Goal: Answer question/provide support: Answer question/provide support

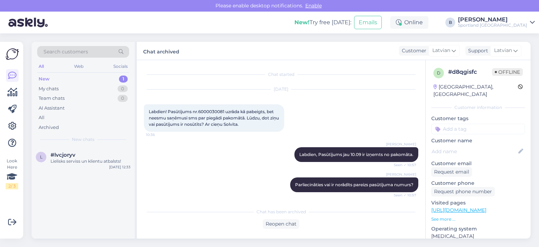
scroll to position [279, 0]
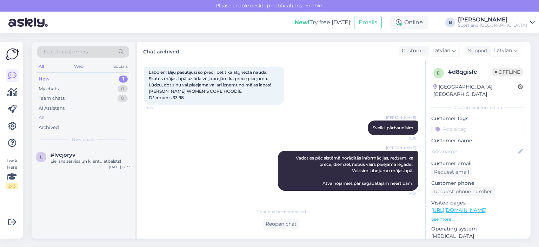
click at [47, 118] on div "All" at bounding box center [83, 118] width 92 height 10
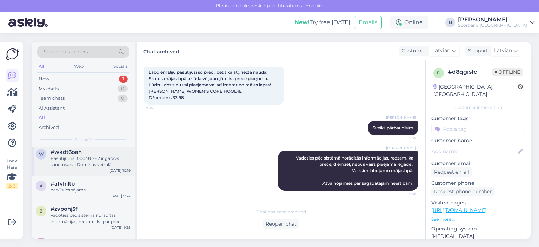
scroll to position [948, 0]
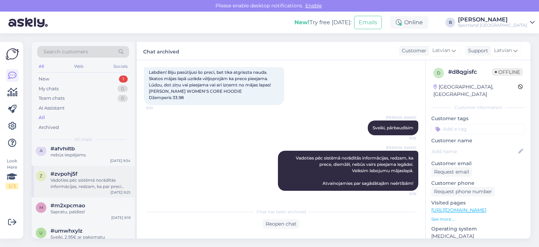
click at [86, 186] on div "Vadoties pēc sistēmā norādītās informācijas, redzam, ka par preci SPEEDO W PLAS…" at bounding box center [91, 183] width 80 height 13
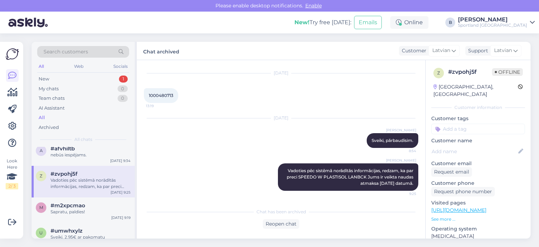
scroll to position [983, 0]
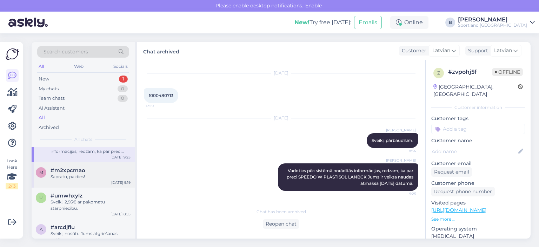
click at [77, 178] on div "Sapratu, paldies!" at bounding box center [91, 176] width 80 height 6
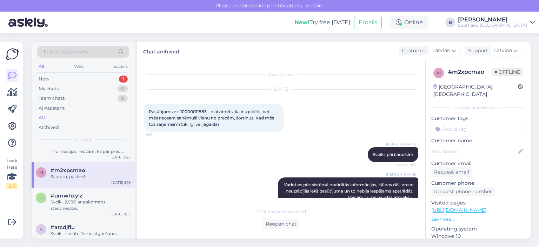
scroll to position [136, 0]
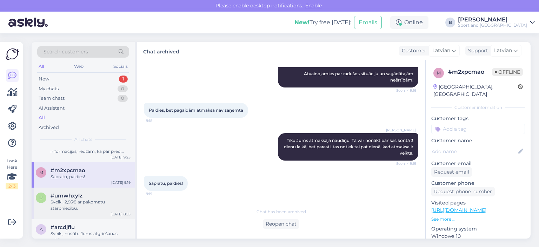
click at [69, 208] on div "Sveiki, 2,95€ ar pakomatu starpniecību." at bounding box center [91, 205] width 80 height 13
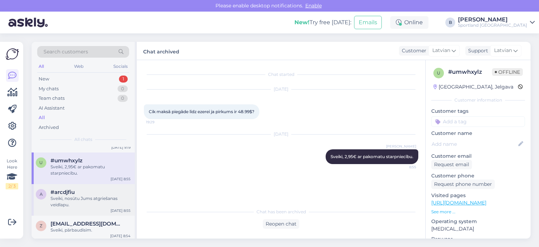
scroll to position [1088, 0]
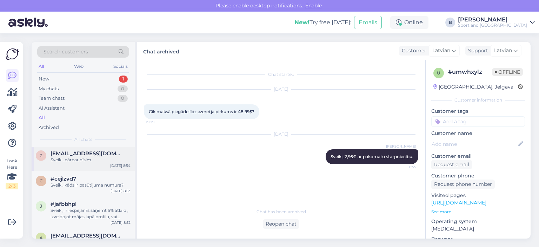
click at [88, 165] on div "z [EMAIL_ADDRESS][DOMAIN_NAME] Sveiki, pārbaudīsim. [DATE] 8:54" at bounding box center [83, 157] width 103 height 25
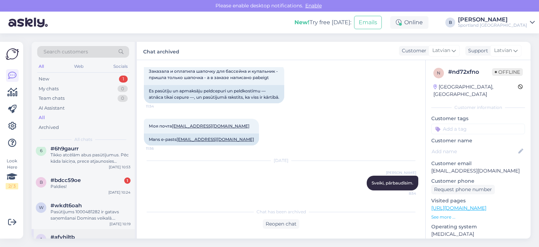
scroll to position [843, 0]
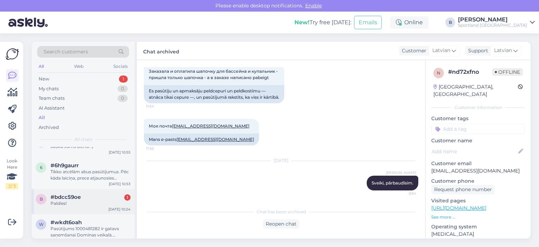
click at [91, 203] on div "Paldies!" at bounding box center [91, 203] width 80 height 6
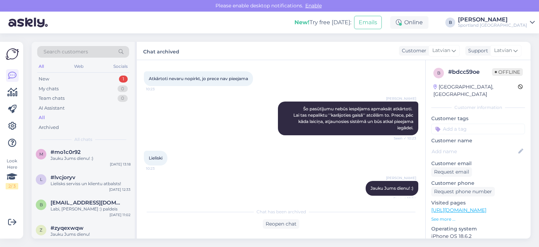
scroll to position [316, 0]
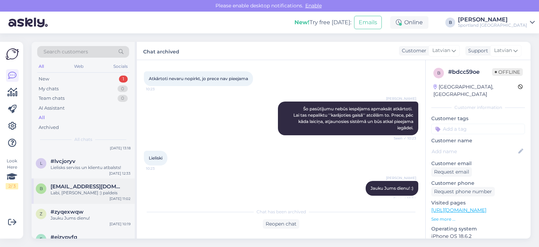
click at [75, 197] on div "b [EMAIL_ADDRESS][DOMAIN_NAME] Labi, [PERSON_NAME] :) paldeis [DATE] 11:02" at bounding box center [83, 190] width 103 height 25
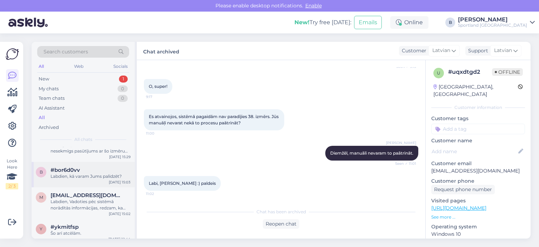
scroll to position [632, 0]
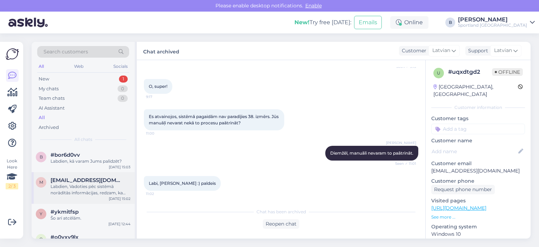
click at [84, 190] on div "Labdien, Vadoties pēc sistēmā norādītās informācijas, redzam, ka veikals, kam b…" at bounding box center [91, 189] width 80 height 13
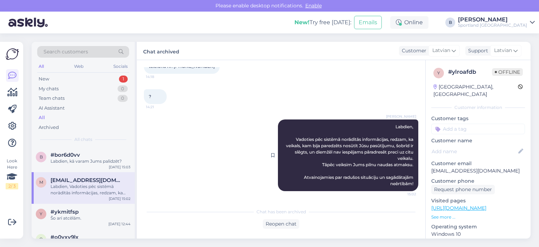
drag, startPoint x: 408, startPoint y: 183, endPoint x: 304, endPoint y: 123, distance: 119.6
click at [304, 123] on div "[PERSON_NAME], Vadoties pēc sistēmā norādītās informācijas, redzam, ka veikals,…" at bounding box center [348, 155] width 140 height 72
copy span "Labdien, Vadoties pēc sistēmā norādītās informācijas, redzam, ka veikals, kam b…"
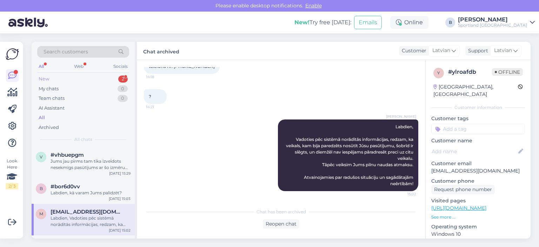
click at [60, 75] on div "New 2" at bounding box center [83, 79] width 92 height 10
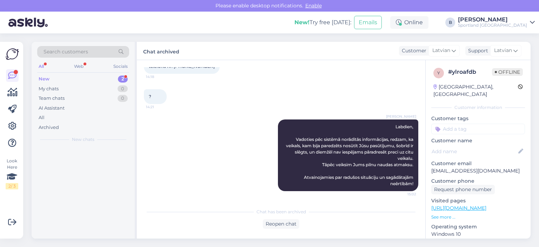
scroll to position [0, 0]
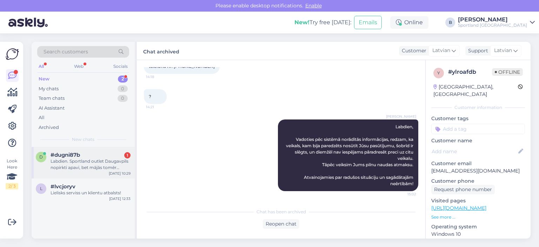
click at [76, 158] on div "Labdien. Sportland outlet Daugavpils nopirkti apavi, bet mājās tomēr nolēmu, ka…" at bounding box center [91, 164] width 80 height 13
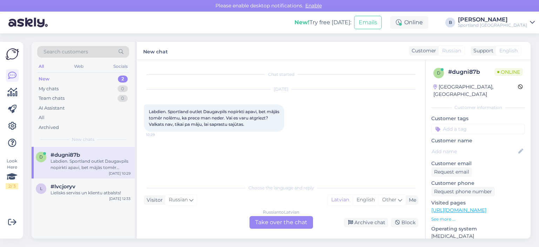
click at [263, 223] on div "Russian to Latvian Take over the chat" at bounding box center [282, 222] width 64 height 13
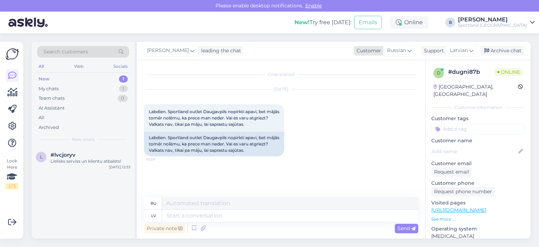
click at [387, 49] on span "Russian" at bounding box center [396, 51] width 19 height 8
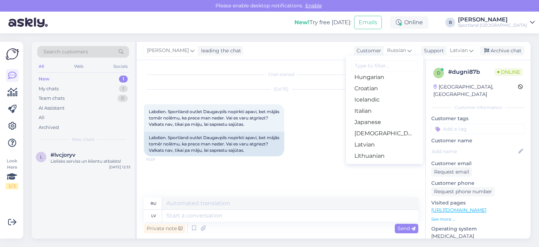
scroll to position [140, 0]
click at [374, 139] on link "Latvian" at bounding box center [384, 143] width 77 height 11
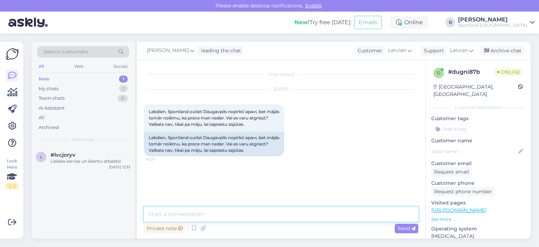
click at [291, 207] on textarea at bounding box center [281, 214] width 275 height 15
type textarea "Labdien."
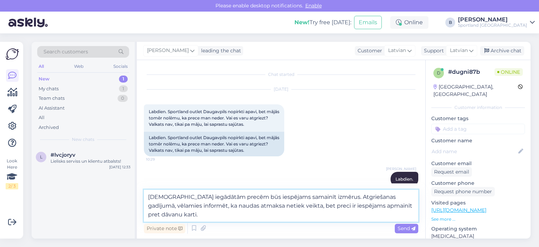
type textarea "[DEMOGRAPHIC_DATA] iegādātām precēm būs iespējams samainīt izmērus. Atgriešanas…"
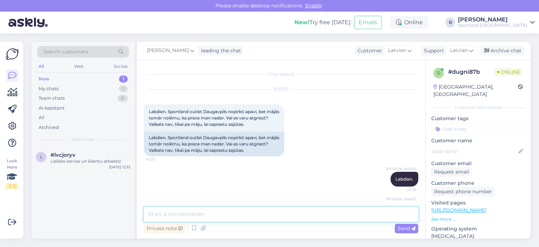
scroll to position [43, 0]
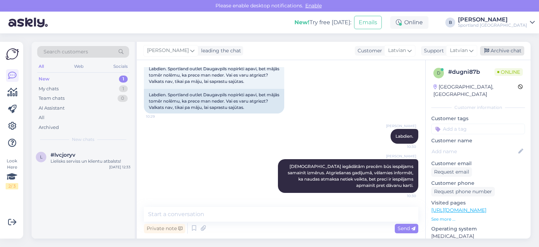
click at [510, 51] on div "Archive chat" at bounding box center [502, 50] width 44 height 9
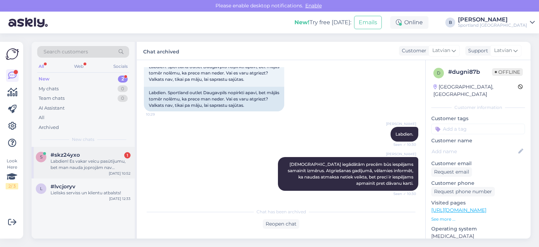
click at [87, 157] on div "#skz24yxo 1" at bounding box center [91, 155] width 80 height 6
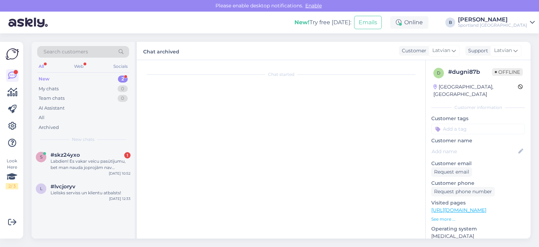
scroll to position [0, 0]
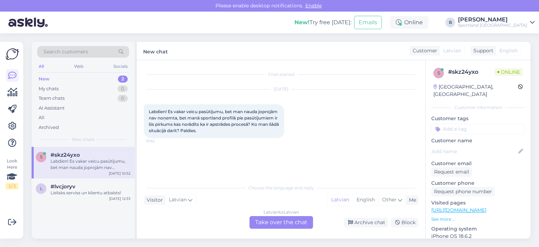
click at [277, 225] on div "Latvian to Latvian Take over the chat" at bounding box center [282, 222] width 64 height 13
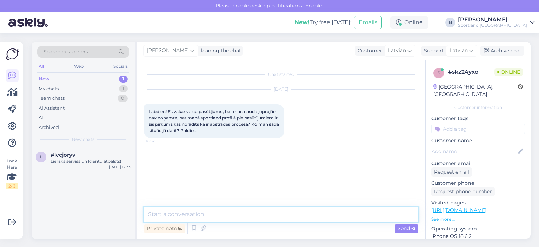
click at [279, 218] on textarea at bounding box center [281, 214] width 275 height 15
type textarea "Labdien."
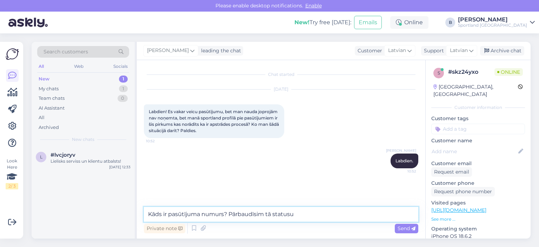
type textarea "Kāds ir pasūtījuma numurs? Pārbaudīsim tā statusu."
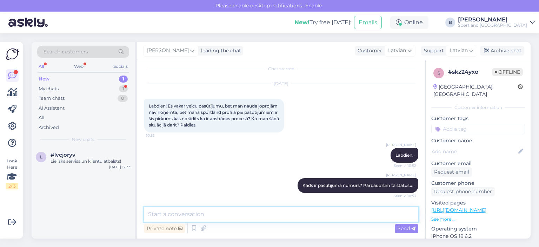
scroll to position [36, 0]
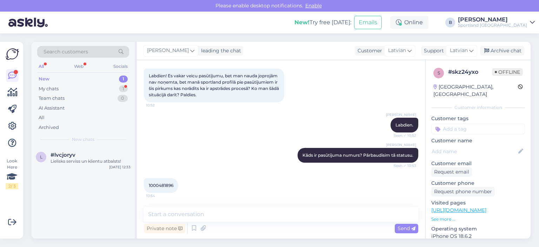
click at [164, 183] on span "1000481896" at bounding box center [161, 185] width 25 height 5
copy div "1000481896 10:54"
click at [200, 217] on textarea at bounding box center [281, 214] width 275 height 15
paste textarea "Vadoties pēc sistēmā norādītās informācijas, redzam, ka pasūtījuma apmaksa nav …"
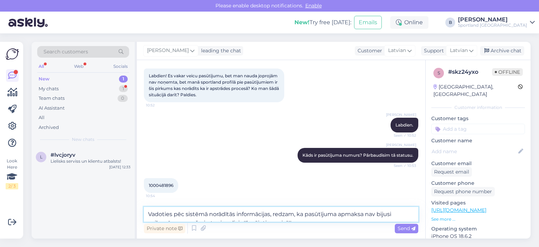
scroll to position [43, 0]
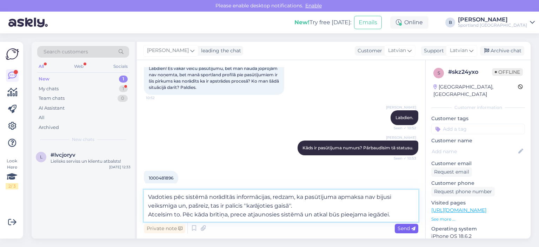
type textarea "Vadoties pēc sistēmā norādītās informācijas, redzam, ka pasūtījuma apmaksa nav …"
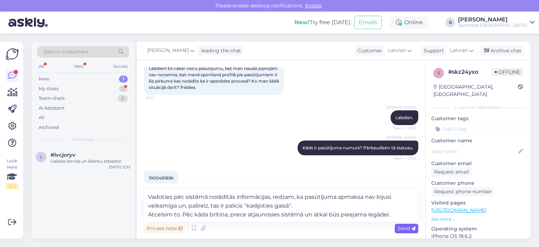
click at [401, 230] on span "Send" at bounding box center [407, 228] width 18 height 6
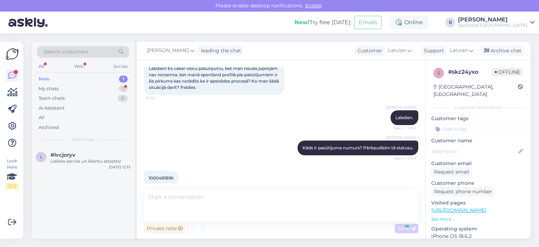
scroll to position [91, 0]
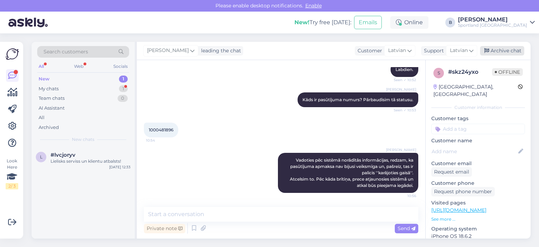
click at [504, 50] on div "Archive chat" at bounding box center [502, 50] width 44 height 9
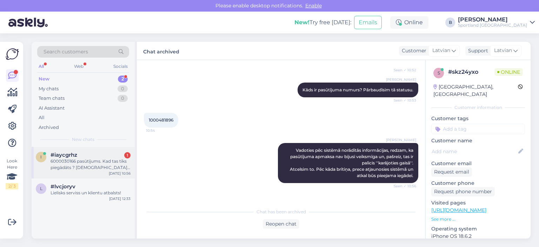
scroll to position [124, 0]
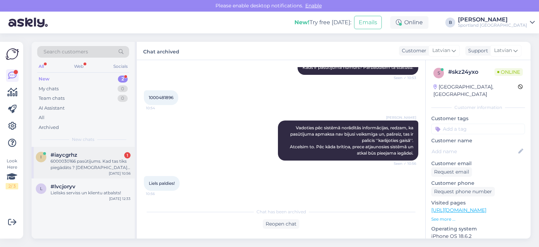
click at [76, 169] on div "6000030166 pasūtījums. Kad tas tiks piegādāts ? [DEMOGRAPHIC_DATA] [DATE][GEOGR…" at bounding box center [91, 164] width 80 height 13
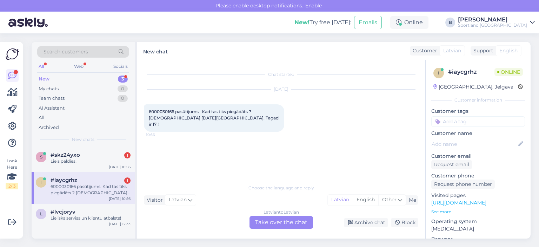
click at [278, 222] on div "Latvian to Latvian Take over the chat" at bounding box center [282, 222] width 64 height 13
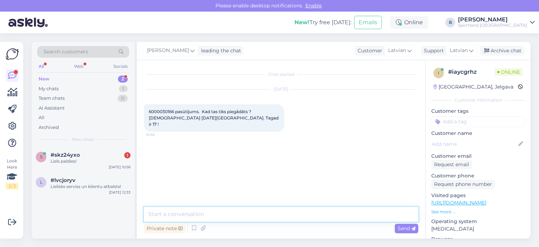
click at [272, 211] on textarea at bounding box center [281, 214] width 275 height 15
type textarea "Sveiki, pārbaudīsim"
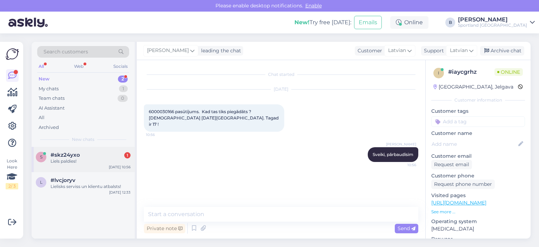
click at [93, 157] on div "#skz24yxo 1" at bounding box center [91, 155] width 80 height 6
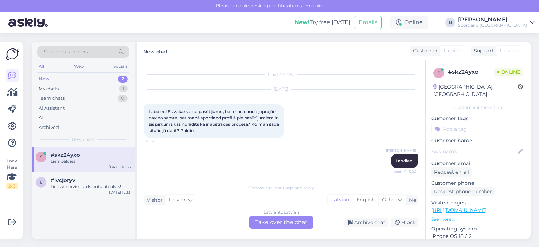
scroll to position [147, 0]
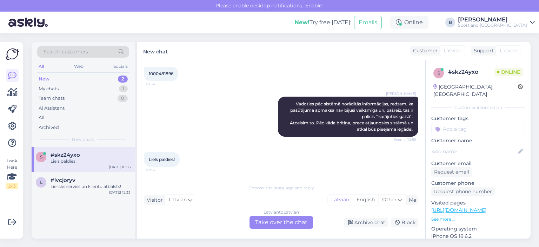
click at [282, 223] on div "Latvian to Latvian Take over the chat" at bounding box center [282, 222] width 64 height 13
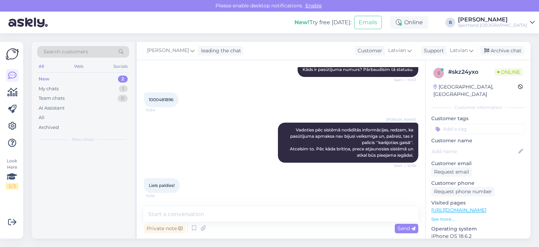
scroll to position [121, 0]
click at [279, 222] on div "Private note Send" at bounding box center [281, 228] width 275 height 13
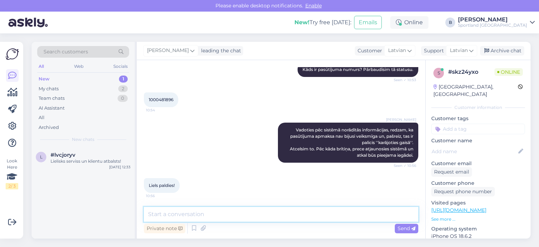
click at [279, 212] on textarea at bounding box center [281, 214] width 275 height 15
type textarea "Jauku Jums dienu! :)"
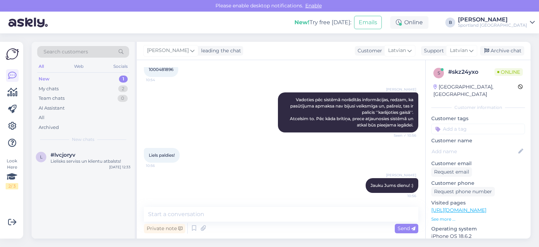
click at [494, 45] on div "[PERSON_NAME] leading the chat Customer Latvian Arabic Belarusian Bulgarian Chi…" at bounding box center [334, 51] width 394 height 18
click at [497, 49] on div "Archive chat" at bounding box center [502, 50] width 44 height 9
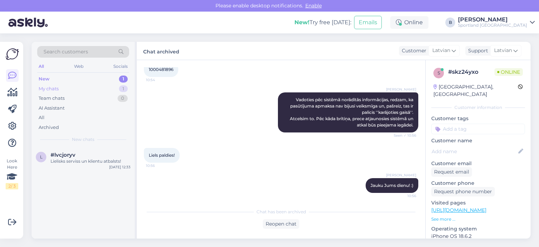
click at [50, 90] on div "My chats" at bounding box center [49, 88] width 20 height 7
click at [71, 160] on div "Sveiki, pārbaudīsim" at bounding box center [91, 161] width 80 height 6
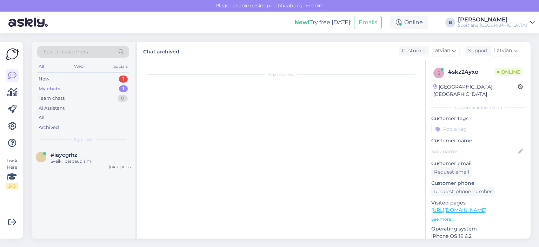
scroll to position [0, 0]
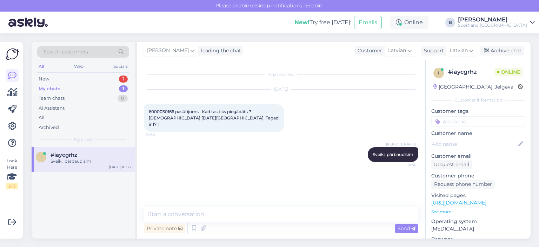
click at [169, 111] on span "6000030166 pasūtījums. Kad tas tiks piegādāts ? [DEMOGRAPHIC_DATA] [DATE][GEOGR…" at bounding box center [214, 118] width 131 height 18
copy span "6000030166"
click at [213, 211] on textarea at bounding box center [281, 214] width 275 height 15
type textarea "V"
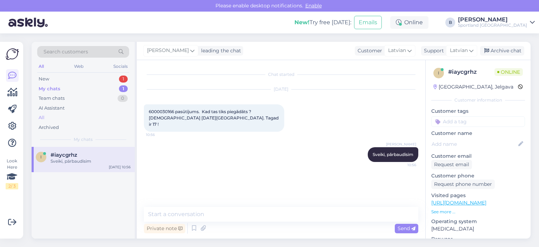
click at [45, 114] on div "All" at bounding box center [83, 118] width 92 height 10
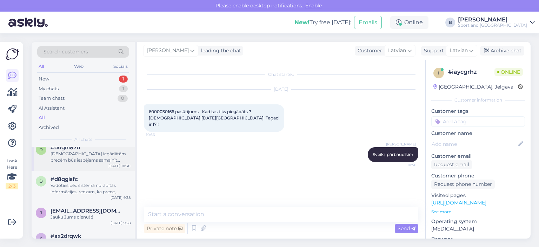
scroll to position [70, 0]
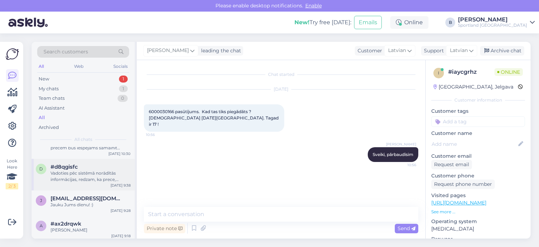
click at [94, 178] on div "Vadoties pēc sistēmā norādītās informācijas, redzam, ka prece, diemžēl, nebūs v…" at bounding box center [91, 176] width 80 height 13
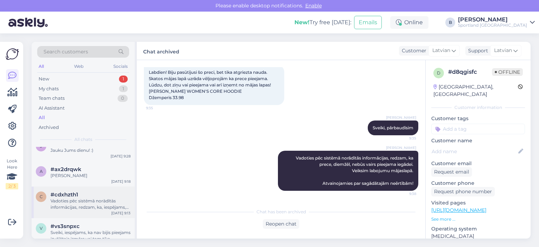
scroll to position [140, 0]
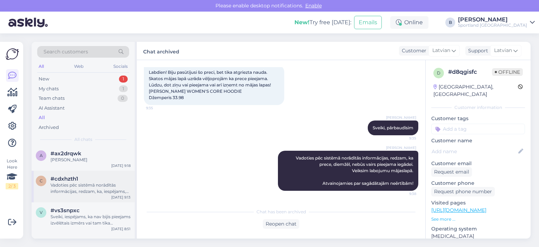
click at [90, 184] on div "Vadoties pēc sistēmā norādītās informācijas, redzam, ka, iespējams, veikals būs…" at bounding box center [91, 188] width 80 height 13
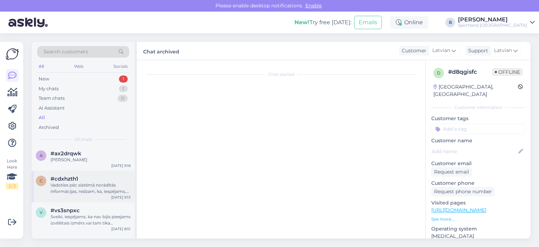
scroll to position [54, 0]
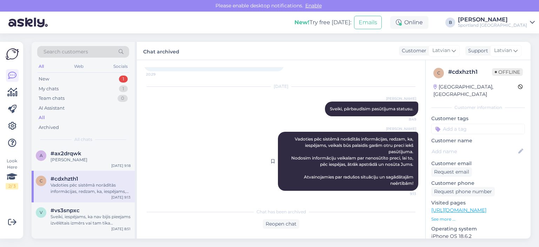
drag, startPoint x: 410, startPoint y: 184, endPoint x: 287, endPoint y: 139, distance: 130.8
click at [287, 139] on div "[PERSON_NAME] Vadoties pēc sistēmā norādītās informācijas, redzam, ka, iespējam…" at bounding box center [348, 161] width 140 height 59
copy span "Vadoties pēc sistēmā norādītās informācijas, redzam, ka, iespējams, veikals būs…"
click at [55, 79] on div "New 1" at bounding box center [83, 79] width 92 height 10
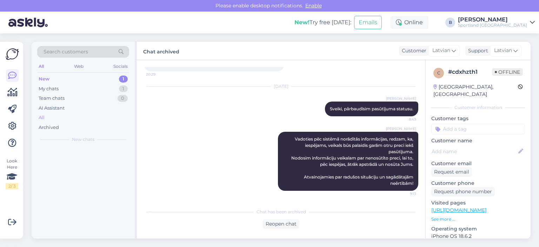
scroll to position [0, 0]
click at [52, 90] on div "My chats" at bounding box center [49, 88] width 20 height 7
click at [72, 158] on div "Sveiki, pārbaudīsim" at bounding box center [91, 161] width 80 height 6
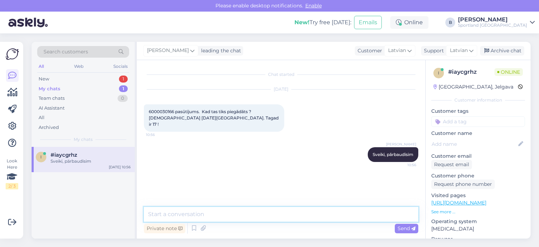
click at [207, 216] on textarea at bounding box center [281, 214] width 275 height 15
paste textarea "Vadoties pēc sistēmā norādītās informācijas, redzam, ka, iespējams, veikals būs…"
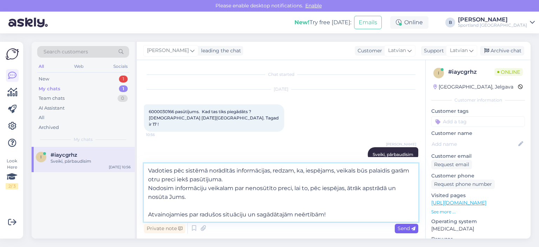
type textarea "Vadoties pēc sistēmā norādītās informācijas, redzam, ka, iespējams, veikals būs…"
click at [398, 226] on span "Send" at bounding box center [407, 228] width 18 height 6
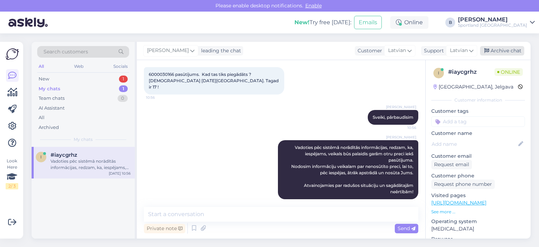
click at [510, 51] on div "Archive chat" at bounding box center [502, 50] width 44 height 9
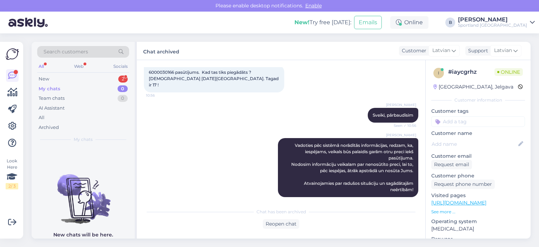
scroll to position [76, 0]
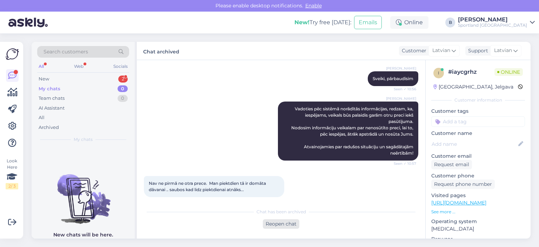
click at [291, 220] on div "Reopen chat" at bounding box center [281, 223] width 37 height 9
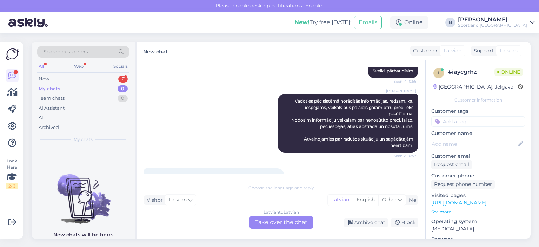
click at [291, 220] on div "Latvian to Latvian Take over the chat" at bounding box center [282, 222] width 64 height 13
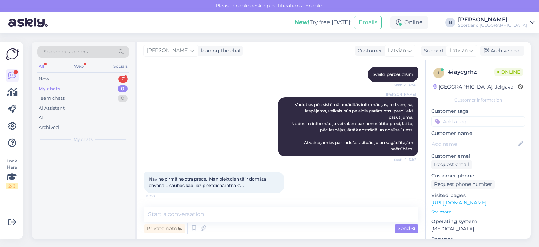
scroll to position [74, 0]
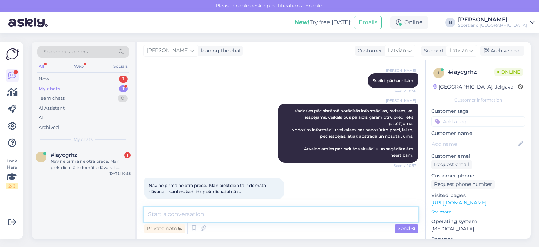
click at [291, 220] on textarea at bounding box center [281, 214] width 275 height 15
type textarea "J"
type textarea "Varam piedāvāt veikt naudas atmaksu."
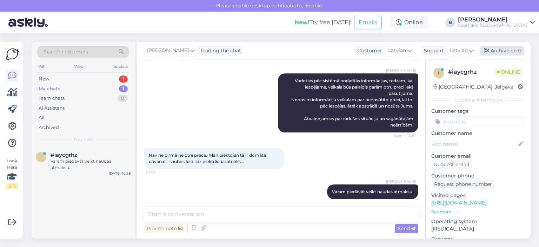
click at [492, 50] on div "Archive chat" at bounding box center [502, 50] width 44 height 9
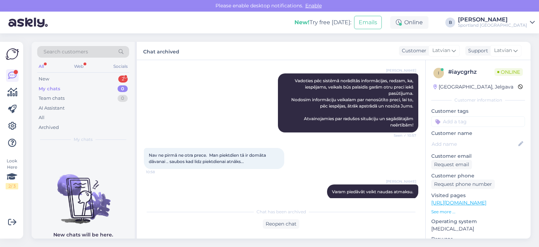
scroll to position [136, 0]
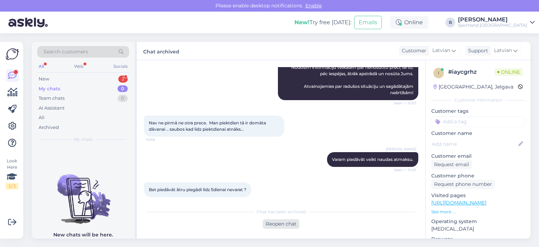
click at [279, 225] on div "Reopen chat" at bounding box center [281, 223] width 37 height 9
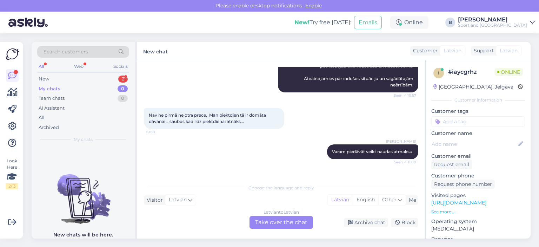
click at [279, 224] on div "Latvian to Latvian Take over the chat" at bounding box center [282, 222] width 64 height 13
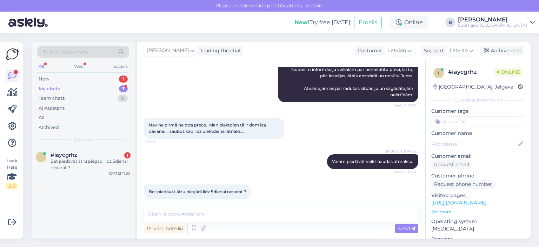
click at [279, 222] on div "Private note Send" at bounding box center [281, 228] width 275 height 13
click at [279, 218] on textarea at bounding box center [281, 214] width 275 height 15
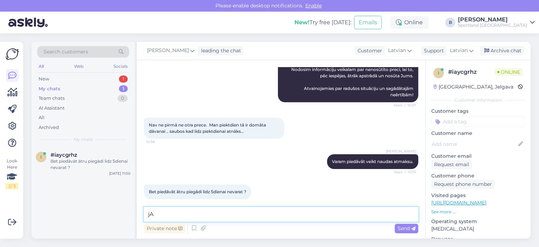
type textarea "j"
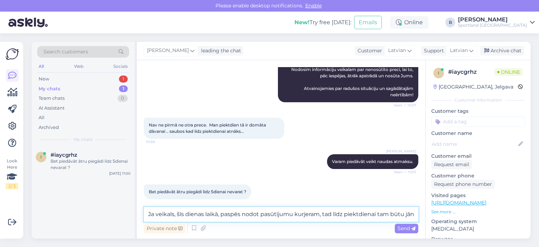
scroll to position [143, 0]
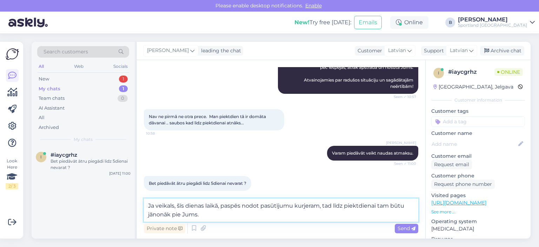
type textarea "Ja veikals, šīs dienas laikā, paspēs nodot pasūtījumu kurjeram, tad līdz piektd…"
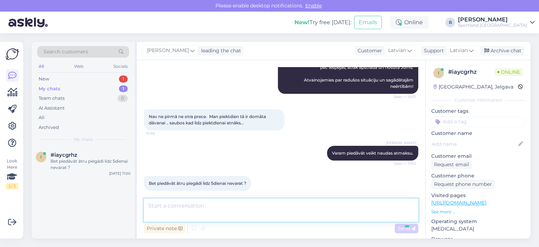
scroll to position [171, 0]
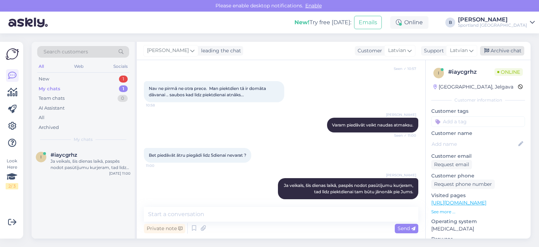
click at [502, 53] on div "Archive chat" at bounding box center [502, 50] width 44 height 9
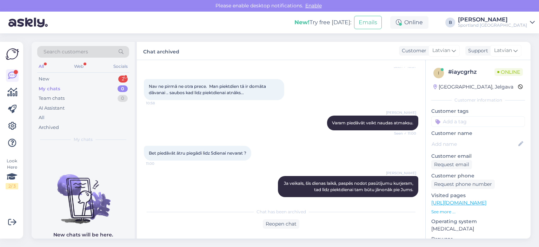
scroll to position [203, 0]
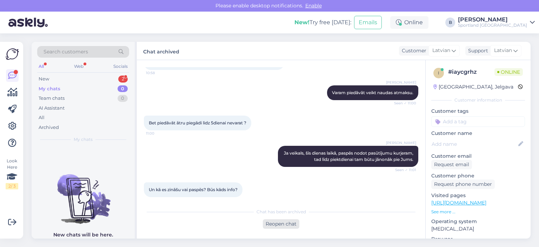
click at [285, 223] on div "Reopen chat" at bounding box center [281, 223] width 37 height 9
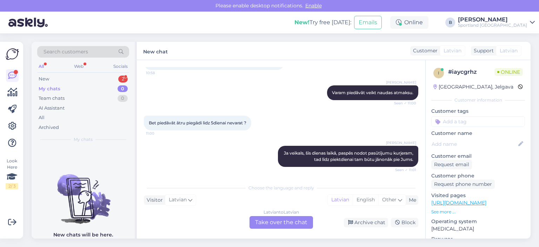
click at [285, 223] on div "Latvian to Latvian Take over the chat" at bounding box center [282, 222] width 64 height 13
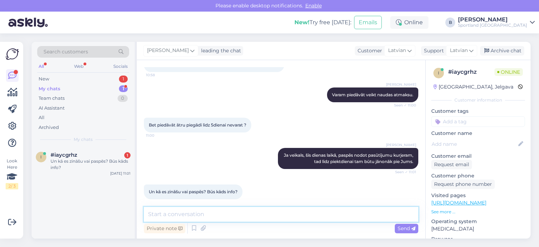
click at [288, 219] on textarea at bounding box center [281, 214] width 275 height 15
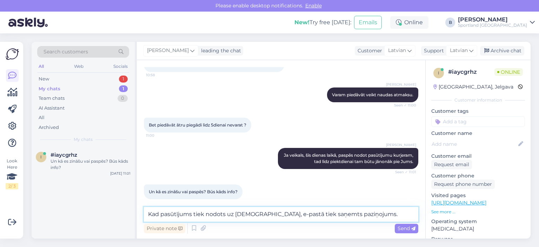
type textarea "Kad pasūtījums tiek nodots uz [DEMOGRAPHIC_DATA], e-pastā tiek saņemts paziņoju…"
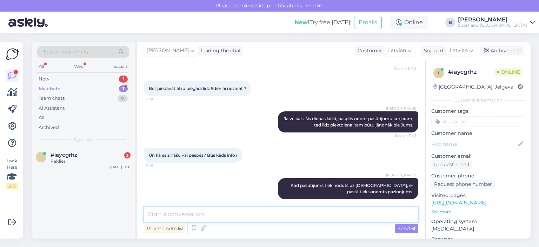
scroll to position [298, 0]
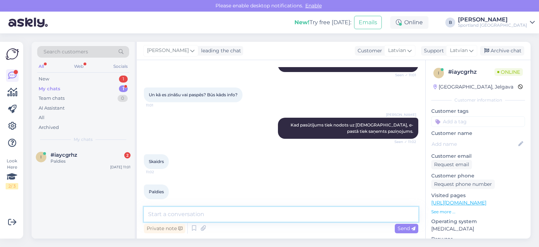
click at [206, 217] on textarea at bounding box center [281, 214] width 275 height 15
type textarea "A"
type textarea "Atvainojamies par sagādātajām neērtībām!"
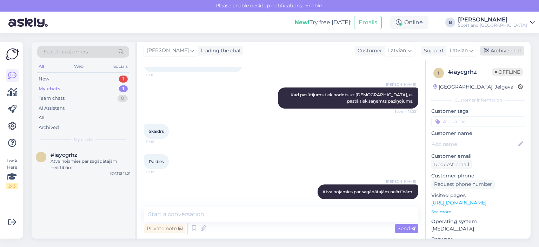
click at [510, 51] on div "Archive chat" at bounding box center [502, 50] width 44 height 9
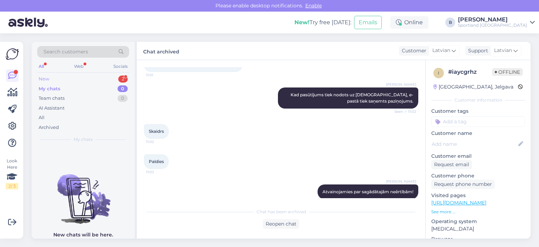
click at [51, 80] on div "New 2" at bounding box center [83, 79] width 92 height 10
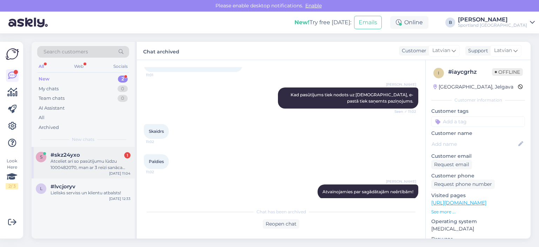
click at [72, 158] on div "Atceliet arī so pasūtījumu lūdzu 1000482070, man ar 3 reizi sanāca apmaksāt" at bounding box center [91, 164] width 80 height 13
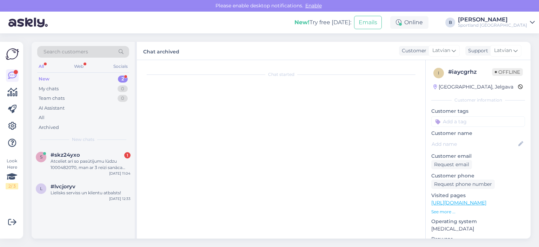
scroll to position [214, 0]
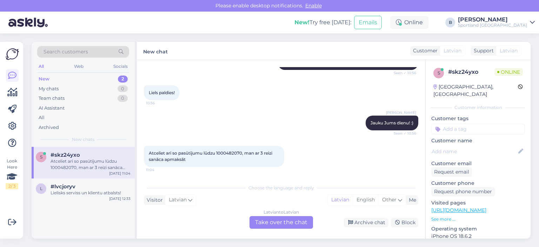
click at [277, 221] on div "Latvian to Latvian Take over the chat" at bounding box center [282, 222] width 64 height 13
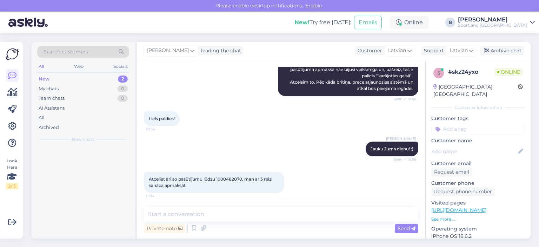
scroll to position [188, 0]
click at [228, 178] on span "Atceliet arī so pasūtījumu lūdzu 1000482070, man ar 3 reizi sanāca apmaksāt" at bounding box center [211, 182] width 125 height 12
copy span "1000482070"
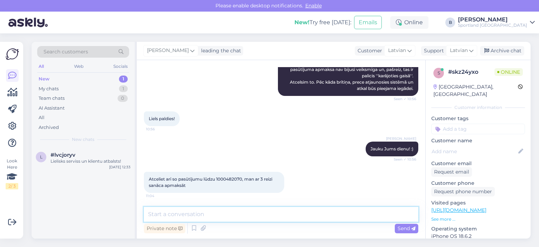
click at [215, 210] on textarea at bounding box center [281, 214] width 275 height 15
type textarea "Atcēlām šo pasūtījumu."
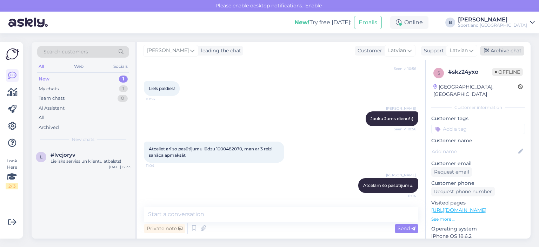
click at [494, 53] on div "Archive chat" at bounding box center [502, 50] width 44 height 9
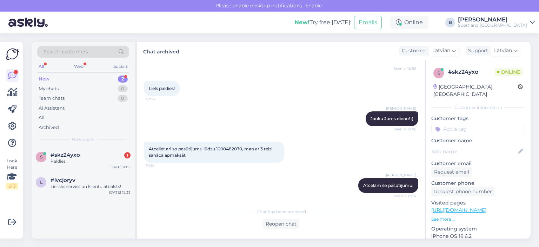
scroll to position [251, 0]
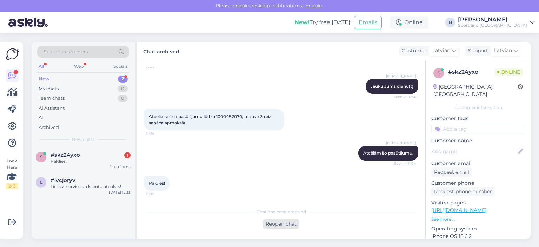
drag, startPoint x: 273, startPoint y: 222, endPoint x: 277, endPoint y: 223, distance: 3.6
click at [273, 222] on div "Reopen chat" at bounding box center [281, 223] width 37 height 9
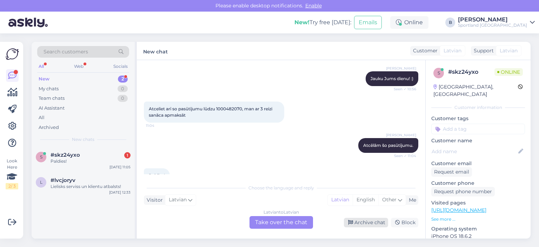
click at [356, 225] on div "Archive chat" at bounding box center [366, 222] width 44 height 9
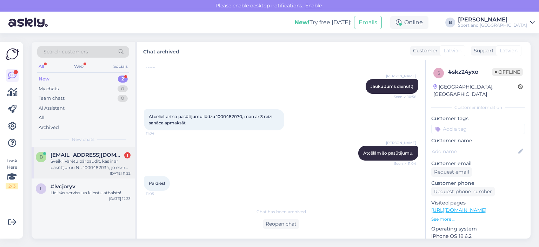
click at [89, 165] on div "Sveiki! Varētu pārbaudīt, kas ir ar pasūtījumu Nr. 1000482034, jo esmu saņēmusi…" at bounding box center [91, 164] width 80 height 13
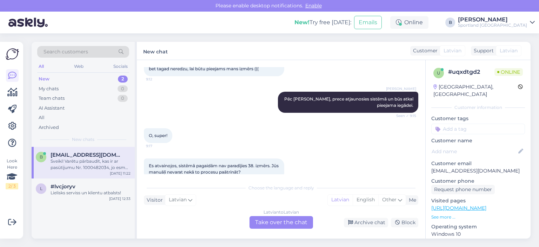
scroll to position [381, 0]
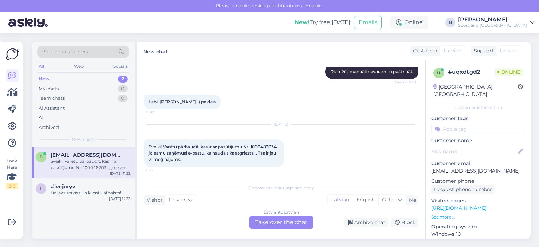
click at [292, 220] on div "Latvian to Latvian Take over the chat" at bounding box center [282, 222] width 64 height 13
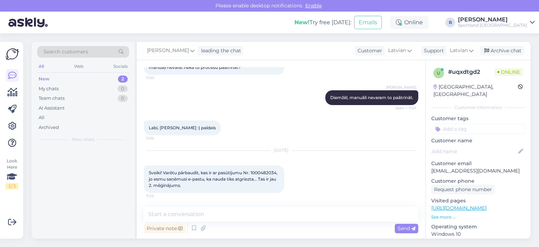
scroll to position [355, 0]
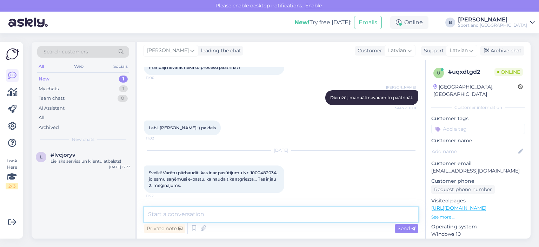
click at [264, 212] on textarea at bounding box center [281, 214] width 275 height 15
type textarea "Sveiki"
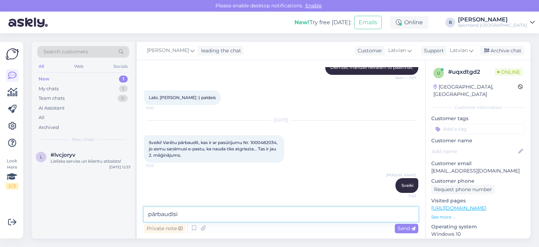
type textarea "pārbaudīsim"
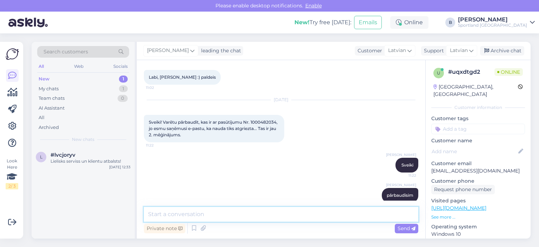
scroll to position [416, 0]
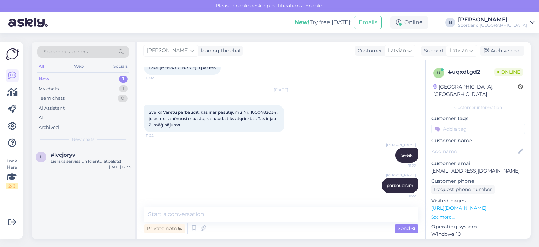
click at [158, 117] on span "Sveiki! Varētu pārbaudīt, kas ir ar pasūtījumu Nr. 1000482034, jo esmu saņēmusi…" at bounding box center [214, 119] width 130 height 18
copy span "1000482034"
click at [289, 216] on textarea at bounding box center [281, 214] width 275 height 15
type textarea "V"
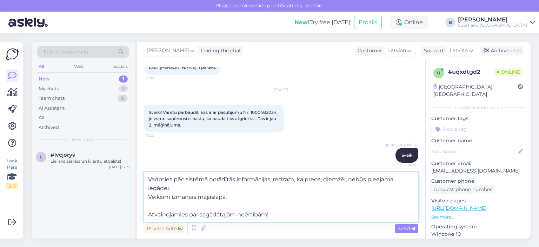
type textarea "Vadoties pēc sistēmā norādītās informācijas, redzam, ka prece, diemžēl, nebūs p…"
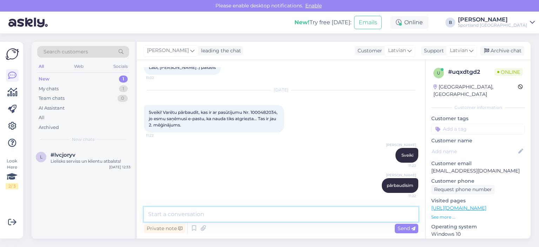
scroll to position [471, 0]
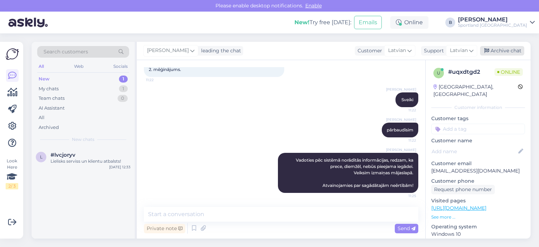
click at [495, 53] on div "Archive chat" at bounding box center [502, 50] width 44 height 9
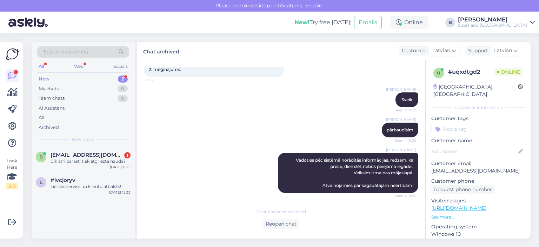
scroll to position [503, 0]
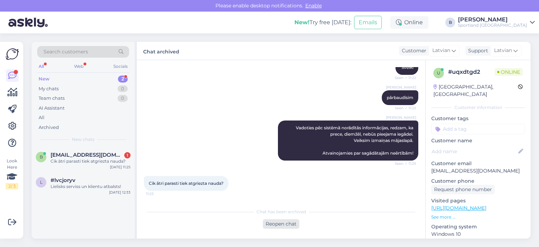
click at [282, 220] on div "Reopen chat" at bounding box center [281, 223] width 37 height 9
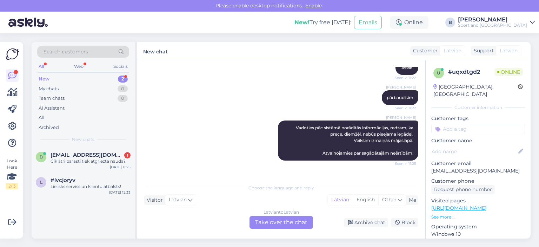
click at [282, 220] on div "Latvian to Latvian Take over the chat" at bounding box center [282, 222] width 64 height 13
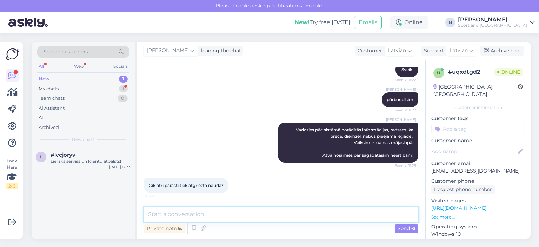
click at [280, 218] on textarea at bounding box center [281, 214] width 275 height 15
type textarea "J"
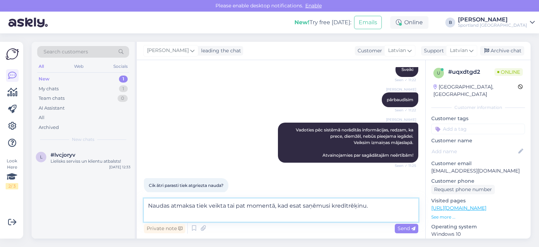
scroll to position [503, 0]
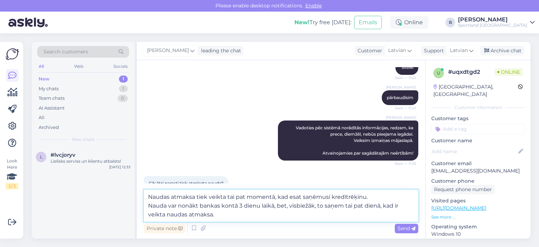
type textarea "Naudas atmaksa tiek veikta tai pat momentā, kad esat saņēmusi kredītrēķinu. Nau…"
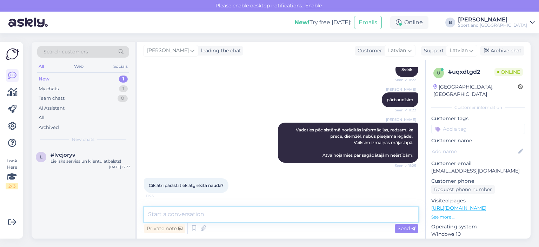
scroll to position [550, 0]
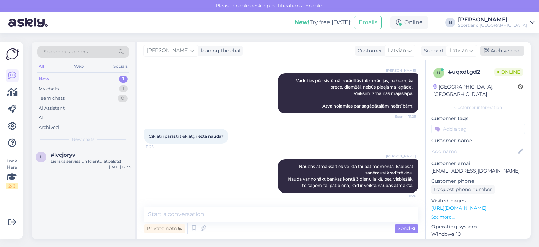
click at [494, 51] on div "Archive chat" at bounding box center [502, 50] width 44 height 9
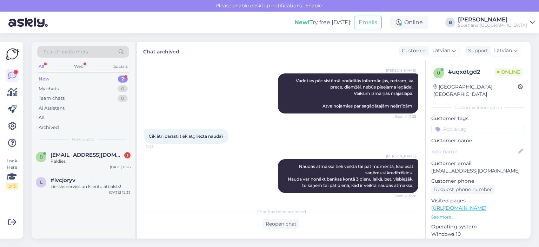
scroll to position [583, 0]
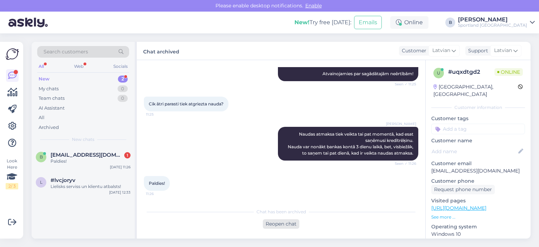
click at [284, 220] on div "Reopen chat" at bounding box center [281, 223] width 37 height 9
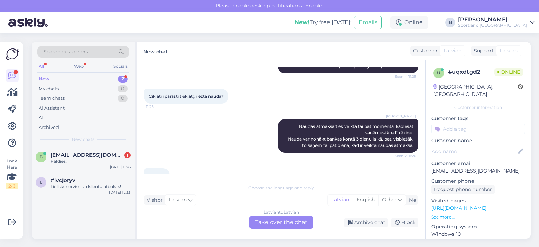
click at [284, 220] on div "Latvian to Latvian Take over the chat" at bounding box center [282, 222] width 64 height 13
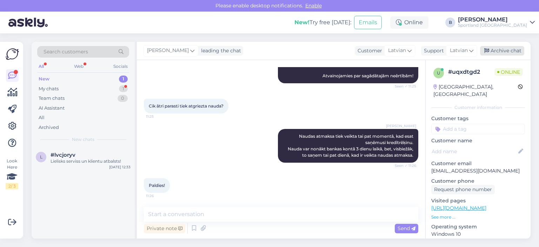
click at [500, 53] on div "Archive chat" at bounding box center [502, 50] width 44 height 9
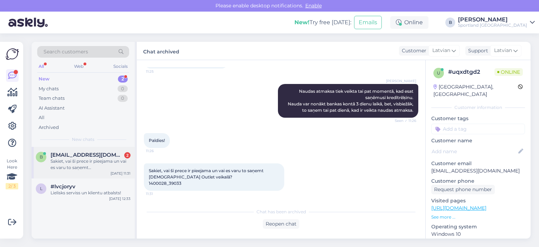
click at [78, 170] on div "Sakiet, vai šī prece ir pieejama un vai es varu to saņemt [DEMOGRAPHIC_DATA] Ou…" at bounding box center [91, 164] width 80 height 13
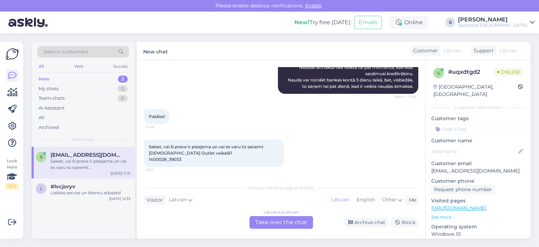
click at [291, 227] on div "Latvian to Latvian Take over the chat" at bounding box center [282, 222] width 64 height 13
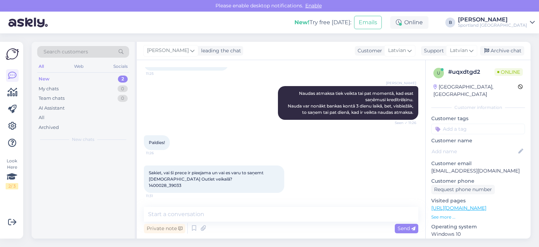
scroll to position [623, 0]
click at [170, 186] on span "Sakiet, vai šī prece ir pieejama un vai es varu to saņemt [DEMOGRAPHIC_DATA] Ou…" at bounding box center [207, 179] width 116 height 18
copy div "1400028_39033 11:31"
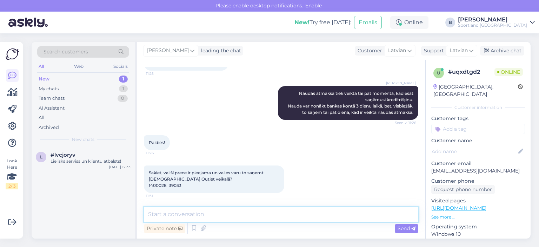
click at [227, 213] on textarea at bounding box center [281, 214] width 275 height 15
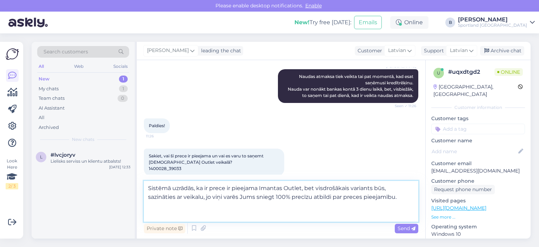
scroll to position [649, 0]
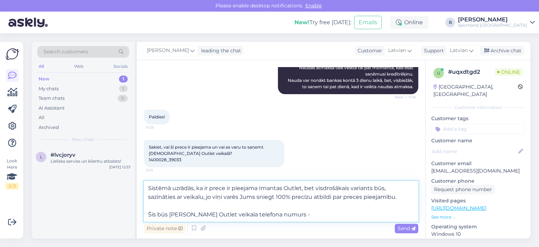
paste textarea "[PHONE_NUMBER]"
type textarea "Sistēmā uzrādās, ka ir prece ir pieejama Imantas Outlet, bet visdrošākais varia…"
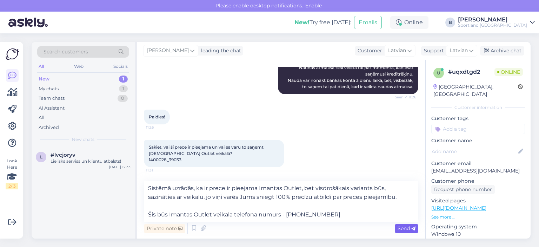
click at [401, 229] on span "Send" at bounding box center [407, 228] width 18 height 6
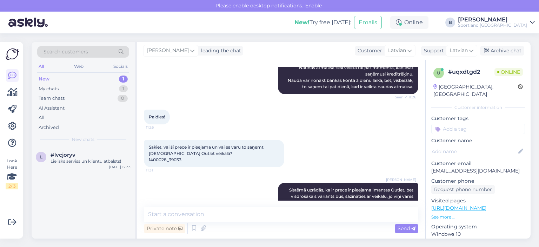
scroll to position [685, 0]
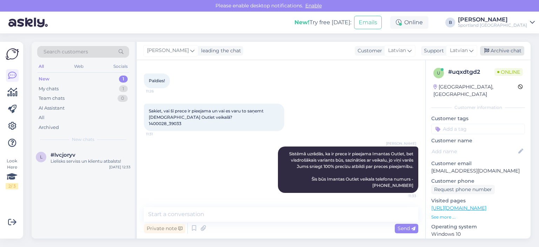
click at [501, 52] on div "Archive chat" at bounding box center [502, 50] width 44 height 9
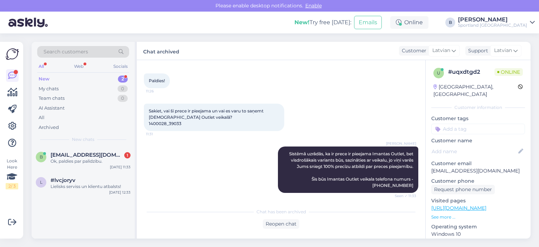
scroll to position [718, 0]
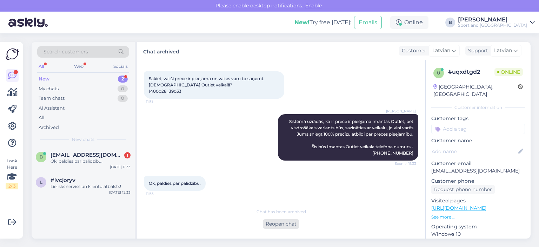
click at [281, 222] on div "Reopen chat" at bounding box center [281, 223] width 37 height 9
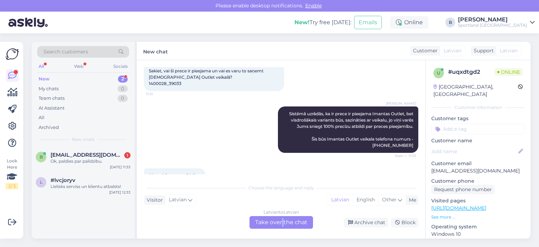
click at [281, 222] on div "Latvian to Latvian Take over the chat" at bounding box center [282, 222] width 64 height 13
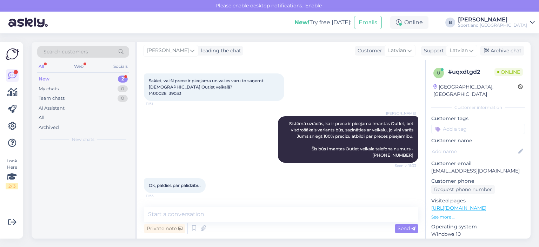
scroll to position [715, 0]
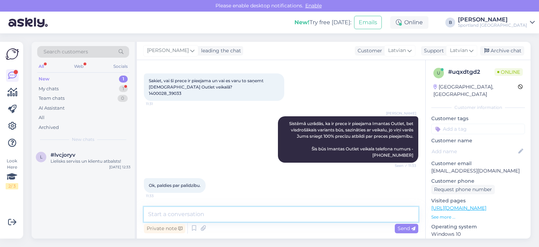
click at [282, 217] on textarea at bounding box center [281, 214] width 275 height 15
type textarea "Jauku Jums dienu! :)"
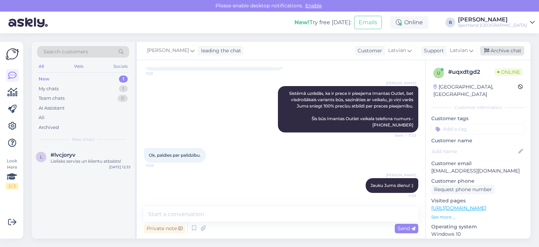
click at [493, 49] on div "Archive chat" at bounding box center [502, 50] width 44 height 9
